Goal: Find specific page/section: Find specific page/section

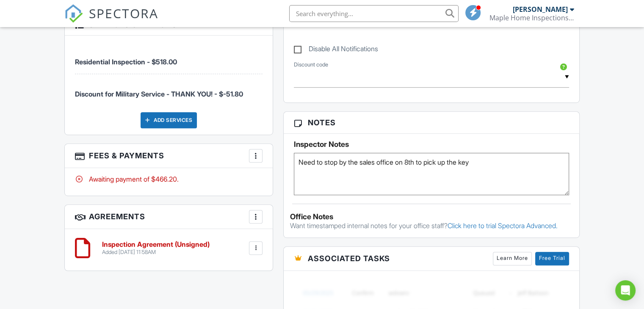
scroll to position [464, 0]
click at [146, 241] on h6 "Inspection Agreement (Unsigned)" at bounding box center [156, 245] width 108 height 8
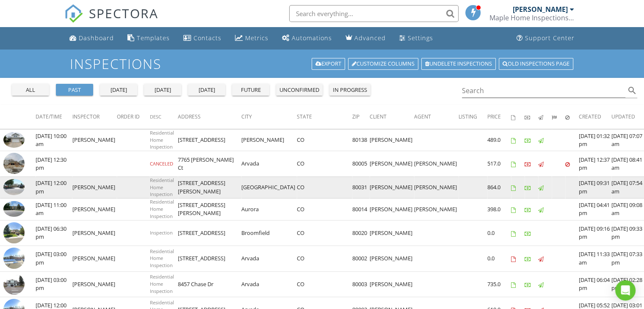
click at [6, 187] on img at bounding box center [13, 187] width 21 height 16
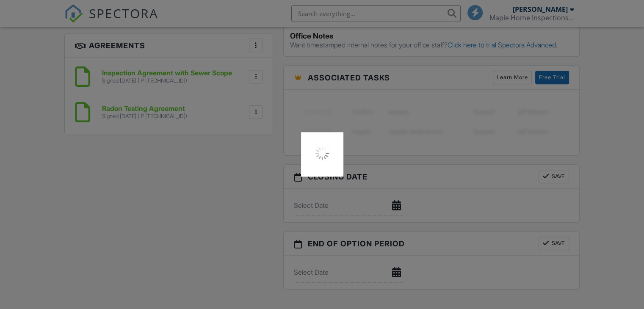
scroll to position [652, 0]
